Goal: Task Accomplishment & Management: Complete application form

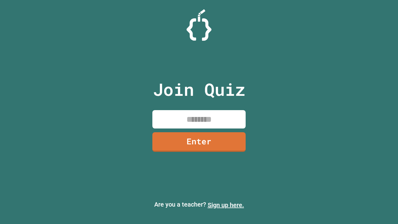
click at [226, 205] on link "Sign up here." at bounding box center [225, 204] width 36 height 7
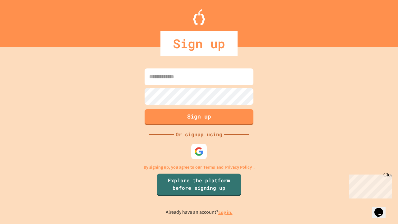
click at [226, 212] on link "Log in." at bounding box center [225, 212] width 14 height 7
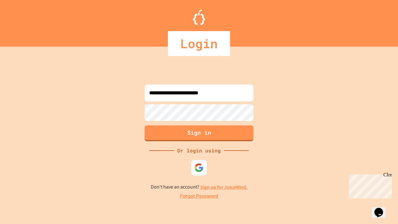
type input "**********"
